Goal: Task Accomplishment & Management: Use online tool/utility

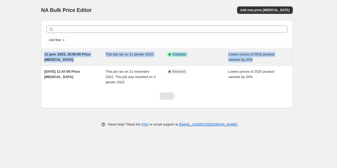
drag, startPoint x: 46, startPoint y: 53, endPoint x: 274, endPoint y: 64, distance: 227.5
click at [274, 64] on div "Add filter 11 janv. 2023, 19:50:00 Price change job This job ran on 11 janvier …" at bounding box center [165, 62] width 256 height 92
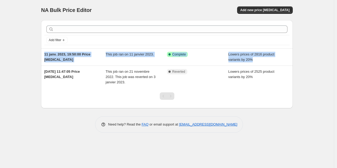
copy div "11 janv. 2023, 19:50:00 Price change job This job ran on 11 janvier 2023. Succe…"
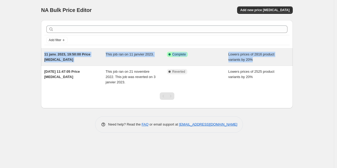
click at [157, 60] on div "This job ran on 11 janvier 2023." at bounding box center [137, 57] width 62 height 11
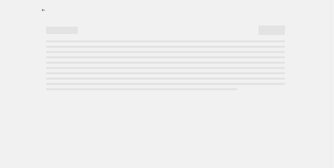
select select "percentage"
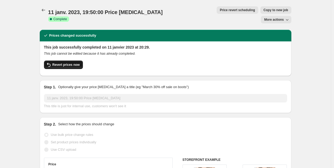
click at [64, 63] on span "Revert prices now" at bounding box center [66, 65] width 27 height 4
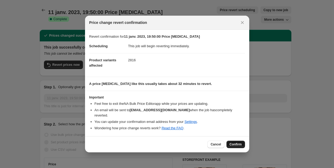
click at [237, 142] on span "Confirm" at bounding box center [236, 144] width 12 height 4
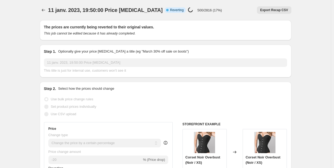
drag, startPoint x: 187, startPoint y: 10, endPoint x: 210, endPoint y: 7, distance: 23.2
click at [210, 7] on div "11 janv. 2023, 19:50:00 Price change job Info Partially complete Reverting Pric…" at bounding box center [166, 9] width 252 height 7
click at [194, 12] on div "Price change job in progress... 500/2816 (17%)" at bounding box center [205, 10] width 34 height 6
click at [198, 11] on p "500/2816 (17%)" at bounding box center [210, 10] width 25 height 4
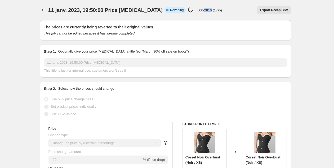
click at [198, 10] on p "500/2816 (17%)" at bounding box center [210, 10] width 25 height 4
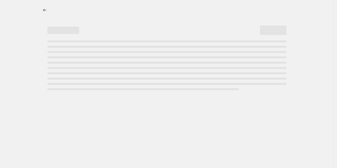
select select "percentage"
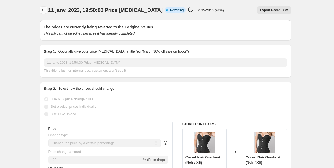
click at [44, 10] on icon "Price change jobs" at bounding box center [43, 10] width 3 height 3
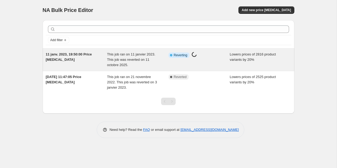
click at [90, 60] on div "11 janv. 2023, 19:50:00 Price [MEDICAL_DATA]" at bounding box center [77, 60] width 62 height 16
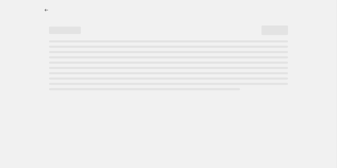
select select "percentage"
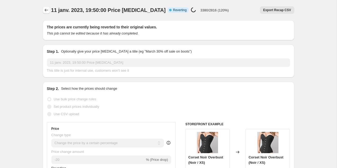
click at [47, 7] on icon "Price change jobs" at bounding box center [46, 9] width 5 height 5
